Goal: Task Accomplishment & Management: Manage account settings

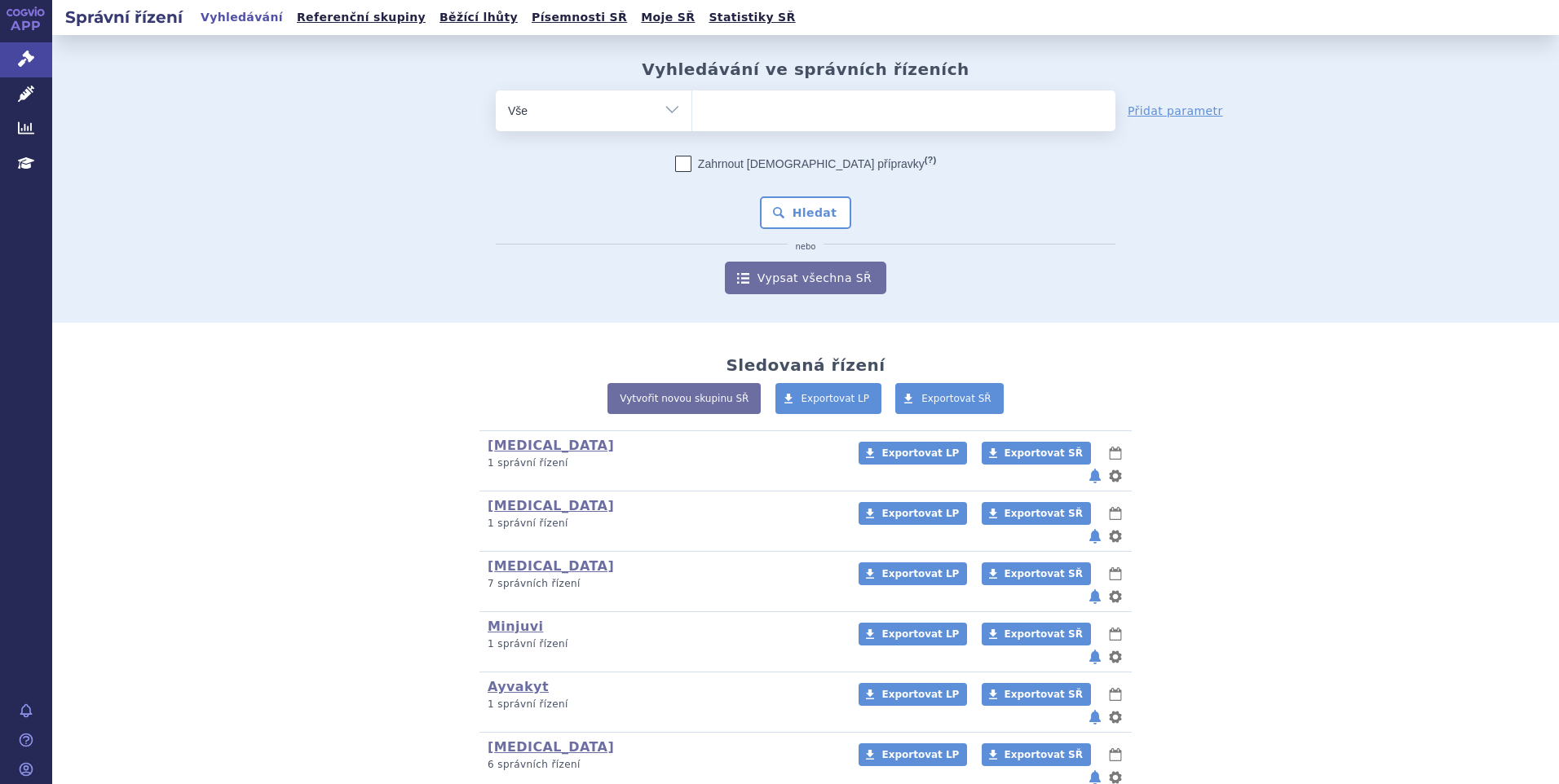
click at [801, 115] on ul at bounding box center [904, 108] width 423 height 34
click at [693, 115] on select at bounding box center [692, 109] width 1 height 41
paste input "Lytgobi"
type input "Lytgobi"
select select "Lytgobi"
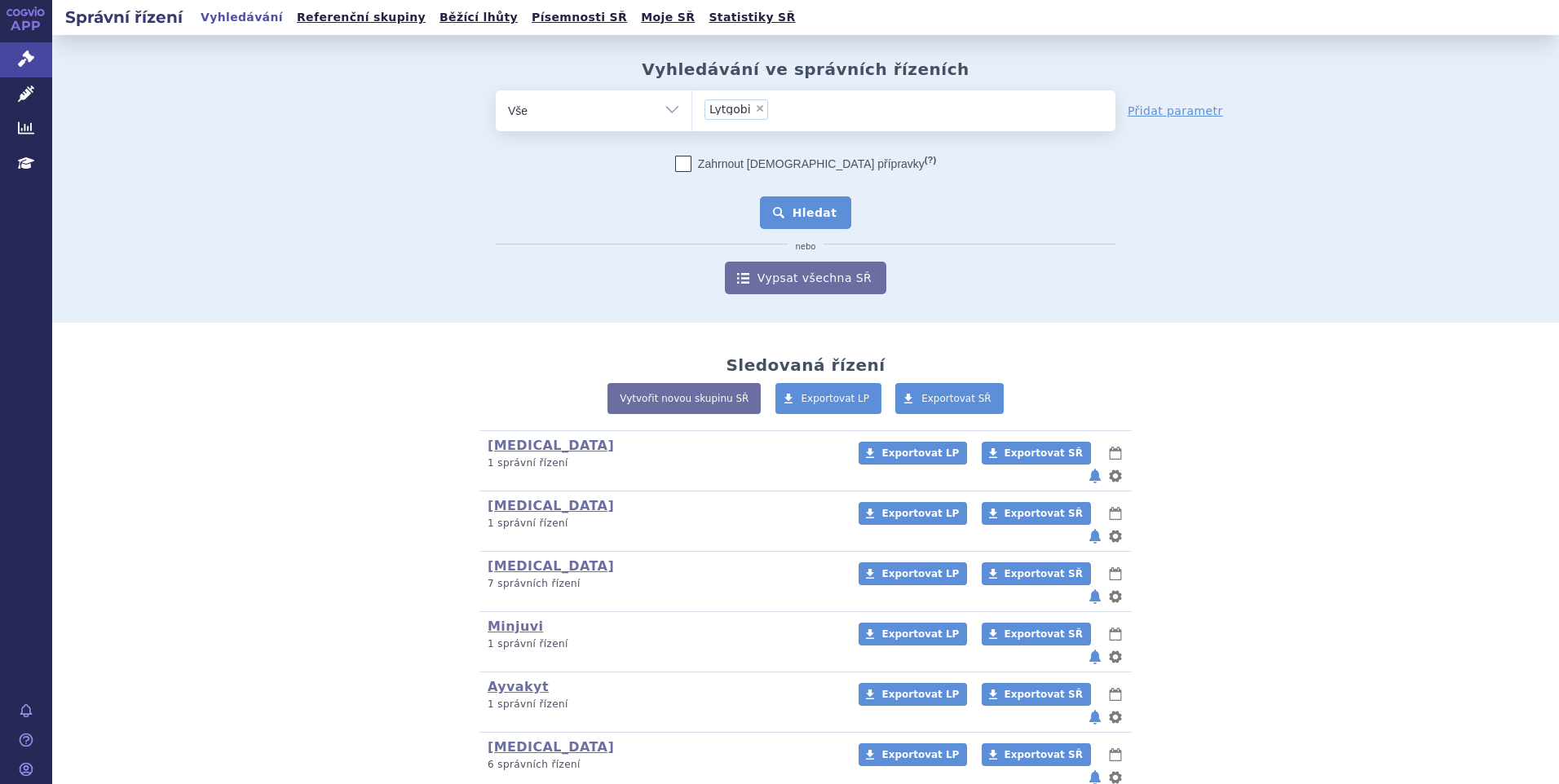
click at [798, 213] on button "Hledat" at bounding box center [806, 213] width 92 height 33
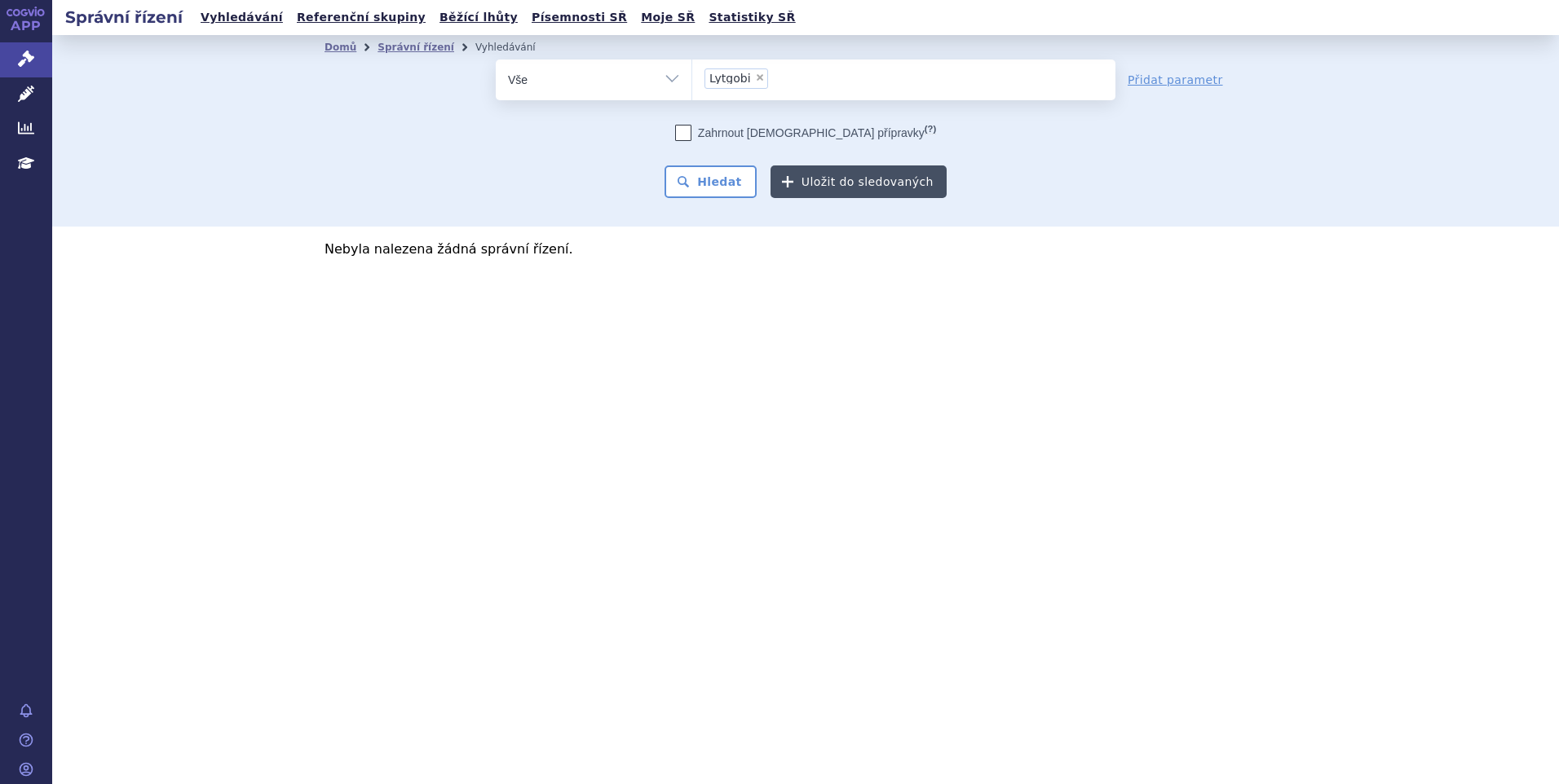
click at [800, 185] on button "Uložit do sledovaných" at bounding box center [858, 182] width 176 height 33
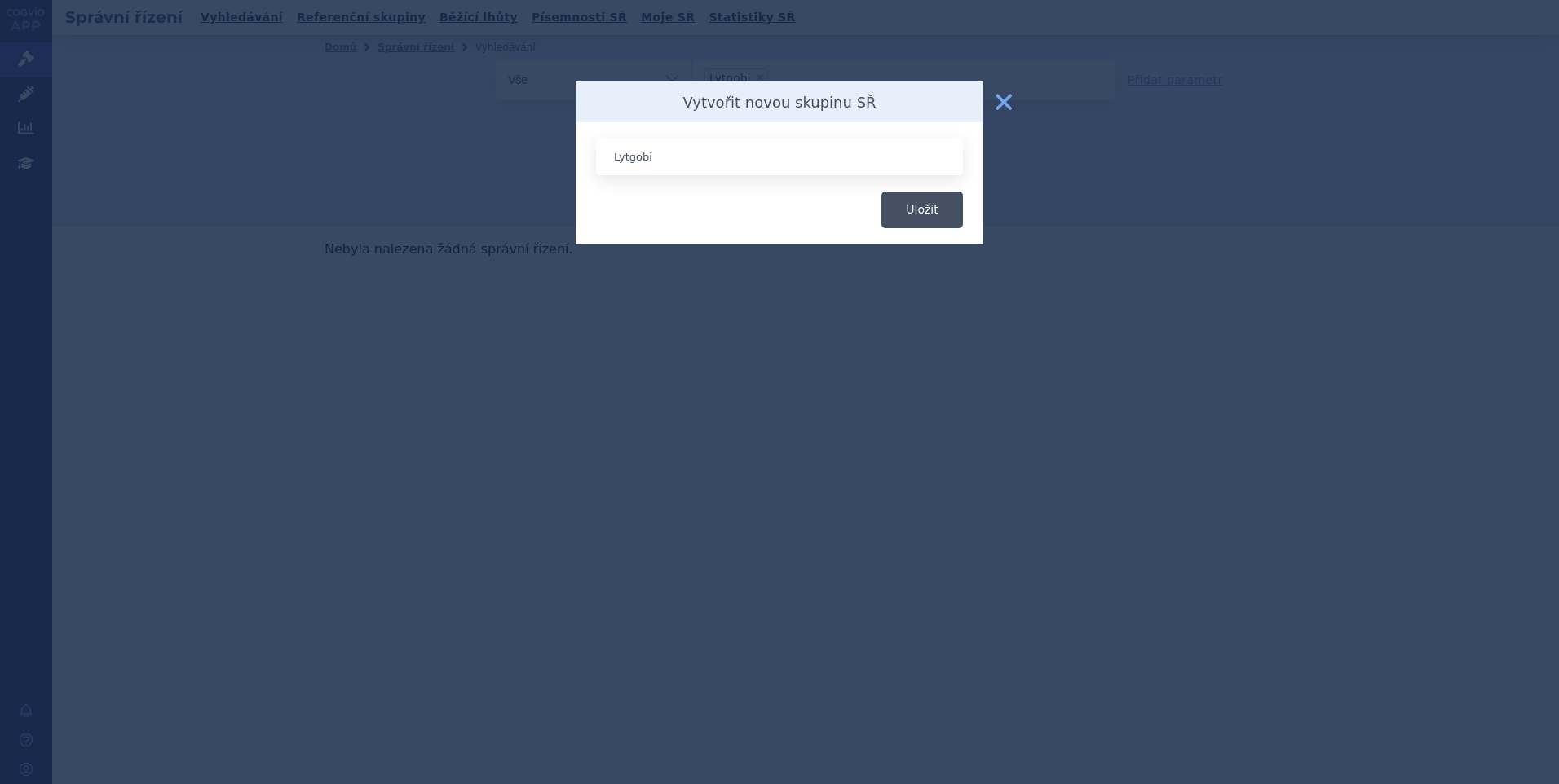
type input "Lytgobi"
click at [909, 192] on button "Uložit" at bounding box center [922, 210] width 81 height 37
